Goal: Navigation & Orientation: Understand site structure

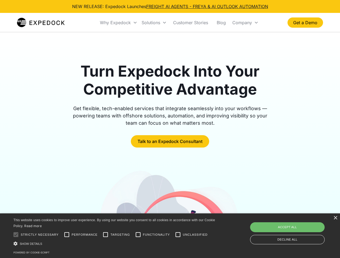
click at [119, 23] on div "Why Expedock" at bounding box center [115, 22] width 31 height 5
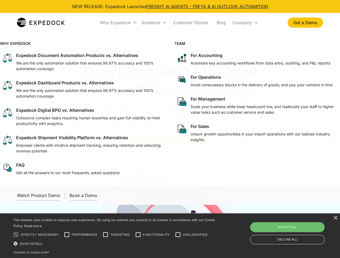
click at [154, 23] on div "Solutions" at bounding box center [151, 22] width 19 height 5
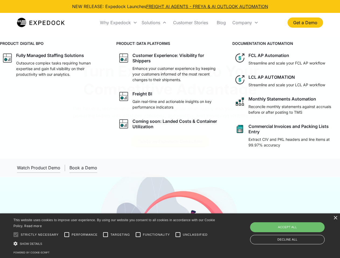
click at [245, 23] on div "Company" at bounding box center [242, 22] width 20 height 5
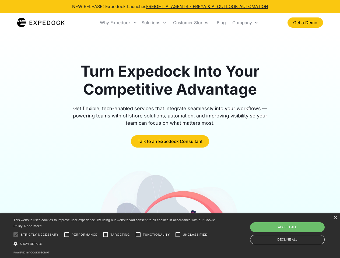
click at [16, 235] on div at bounding box center [16, 235] width 11 height 11
click at [67, 235] on input "Performance" at bounding box center [66, 235] width 11 height 11
checkbox input "true"
click at [106, 235] on input "Targeting" at bounding box center [105, 235] width 11 height 11
checkbox input "true"
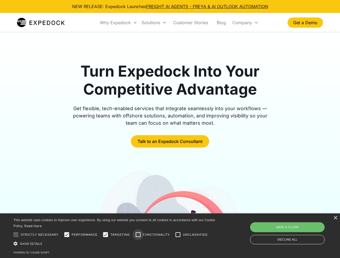
click at [138, 235] on input "Functionality" at bounding box center [138, 235] width 11 height 11
checkbox input "true"
click at [178, 235] on input "Unclassified" at bounding box center [178, 235] width 11 height 11
checkbox input "true"
click at [115, 244] on div "Show details Hide details" at bounding box center [115, 244] width 204 height 6
